Goal: Find specific page/section: Find specific page/section

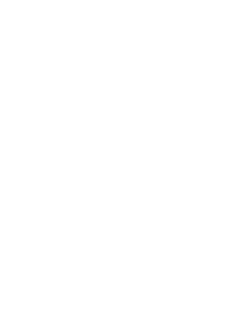
scroll to position [1085, 0]
click at [167, 155] on link "Alle Familienhotels auf einen Blick" at bounding box center [126, 157] width 84 height 5
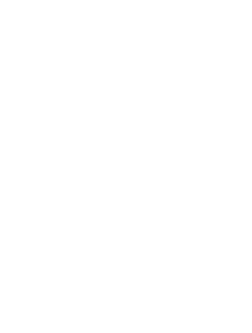
scroll to position [0, 0]
click at [104, 129] on icon at bounding box center [104, 130] width 2 height 2
click at [163, 133] on div at bounding box center [162, 136] width 6 height 6
click at [160, 155] on div "Meraner Land" at bounding box center [126, 161] width 79 height 12
click at [161, 146] on div at bounding box center [162, 149] width 6 height 6
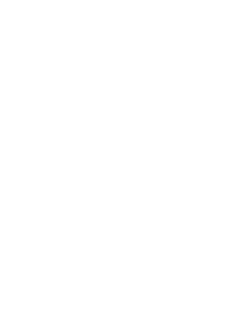
click at [159, 182] on div at bounding box center [162, 185] width 6 height 6
click at [141, 200] on div "übernehmen" at bounding box center [126, 206] width 79 height 12
